Goal: Entertainment & Leisure: Consume media (video, audio)

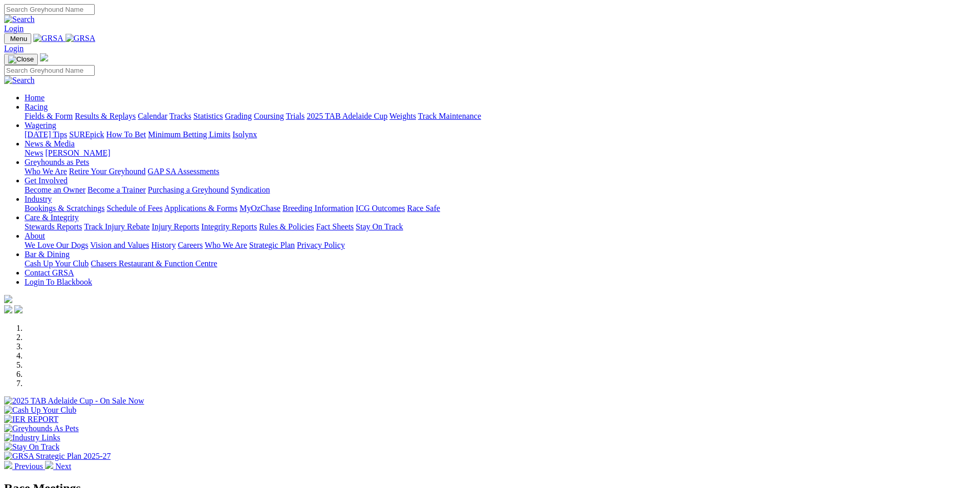
scroll to position [154, 0]
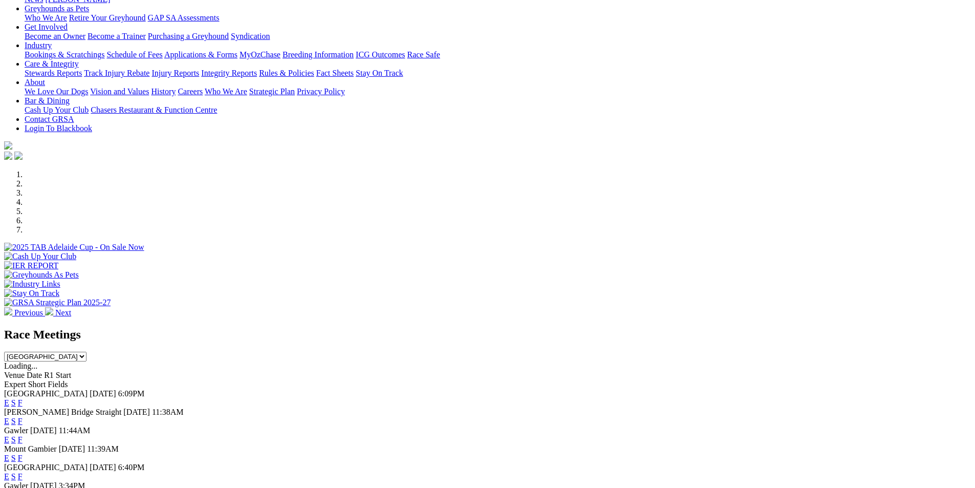
click at [86, 352] on select "South Australia New South Wales Northern Territory Queensland Tasmania Victoria…" at bounding box center [45, 357] width 82 height 10
select select "QLD"
click at [86, 352] on select "South Australia New South Wales Northern Territory Queensland Tasmania Victoria…" at bounding box center [45, 357] width 82 height 10
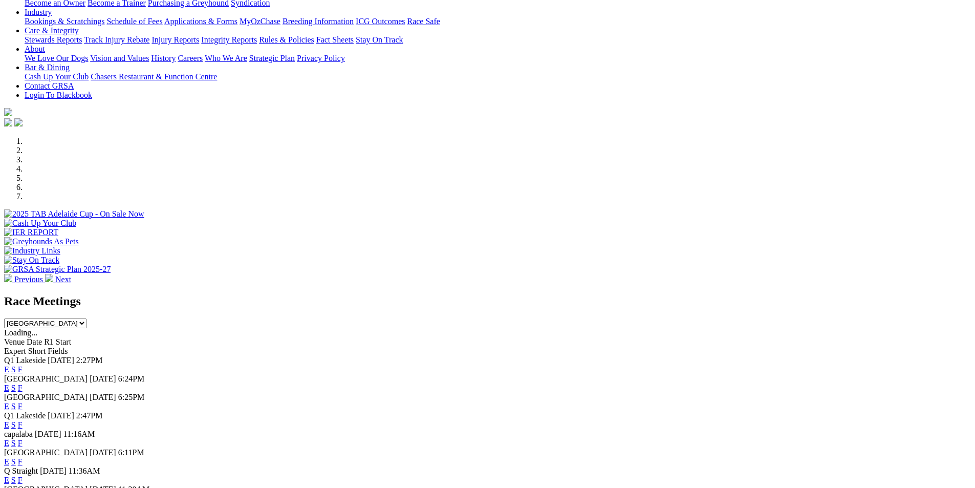
scroll to position [205, 0]
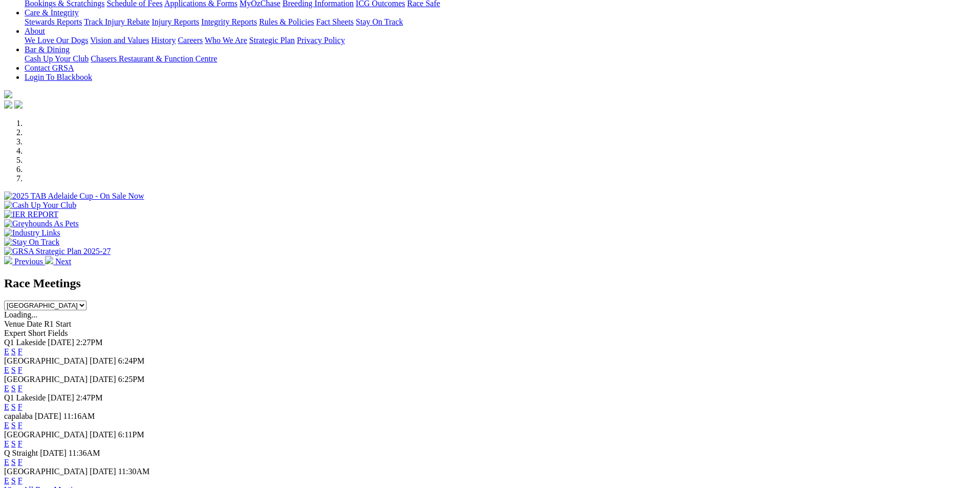
click at [23, 347] on link "F" at bounding box center [20, 351] width 5 height 9
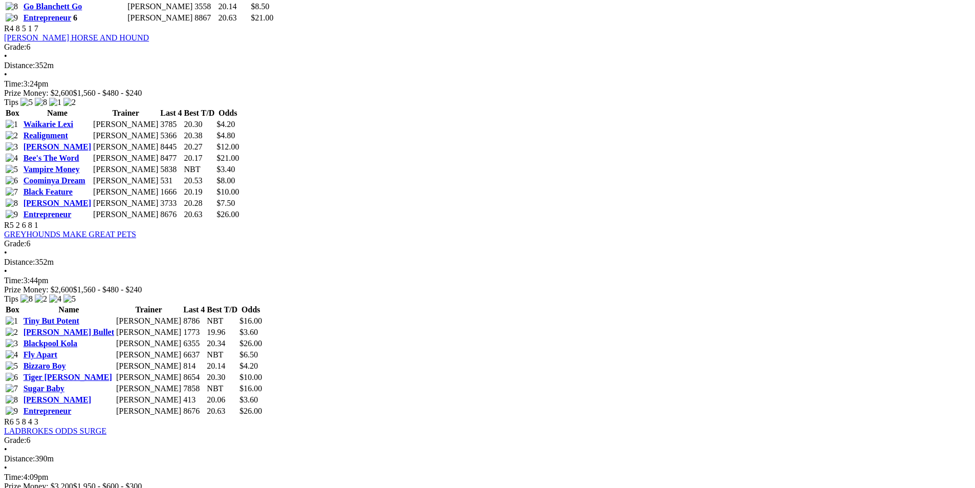
scroll to position [1126, 0]
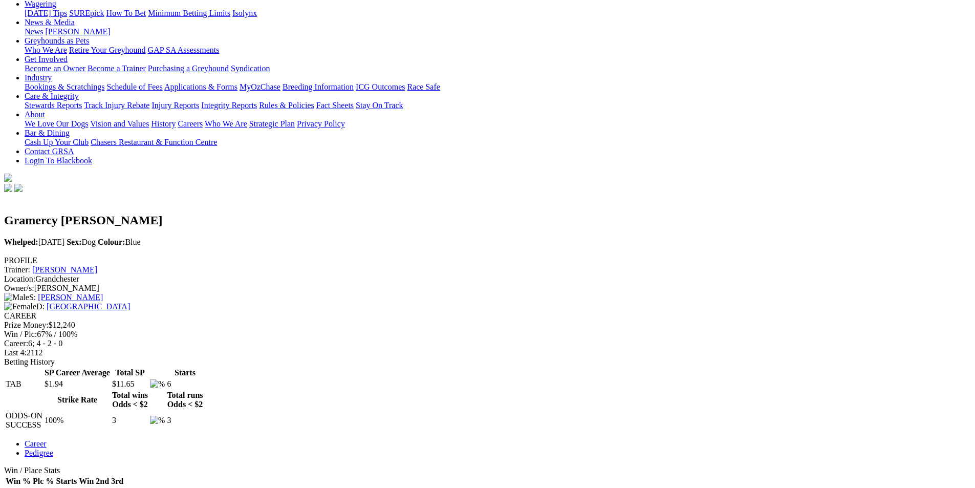
scroll to position [154, 0]
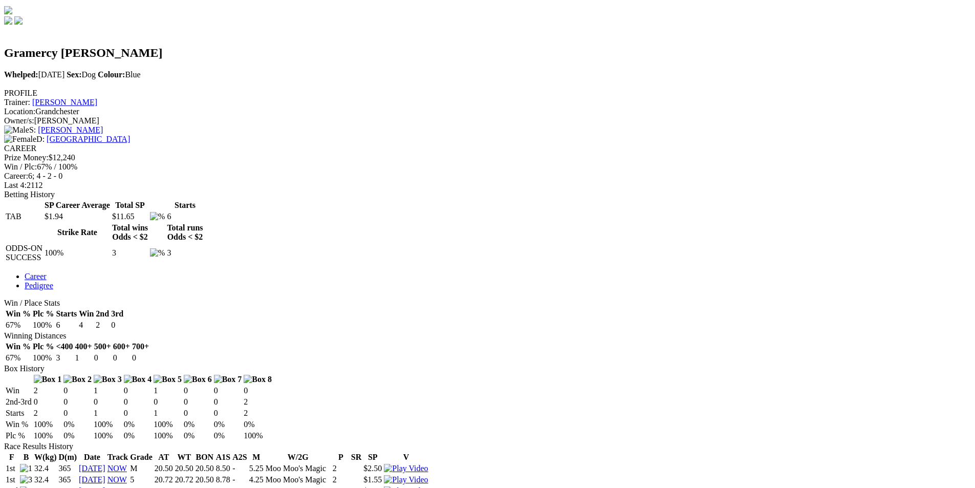
scroll to position [51, 0]
